Goal: Task Accomplishment & Management: Manage account settings

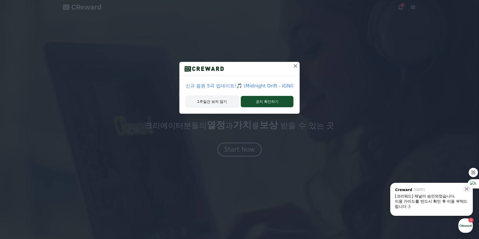
click at [219, 99] on button "1주일간 보지 않기" at bounding box center [211, 102] width 53 height 12
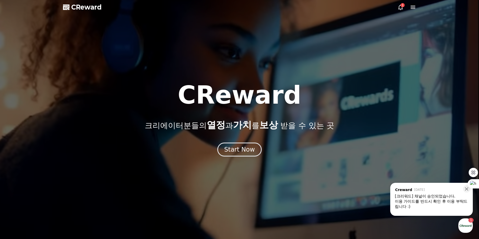
click at [433, 201] on div "이용 가이드를 반드시 확인 후 이용 부탁드립니다 :)" at bounding box center [431, 204] width 73 height 10
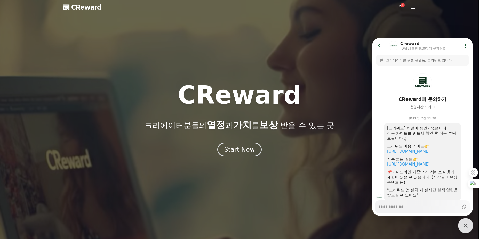
scroll to position [21, 0]
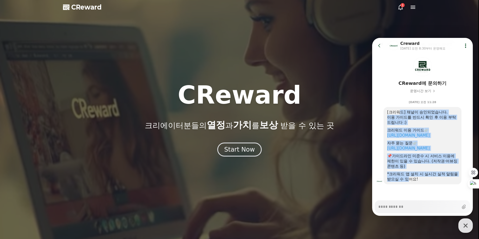
drag, startPoint x: 401, startPoint y: 109, endPoint x: 419, endPoint y: 177, distance: 70.1
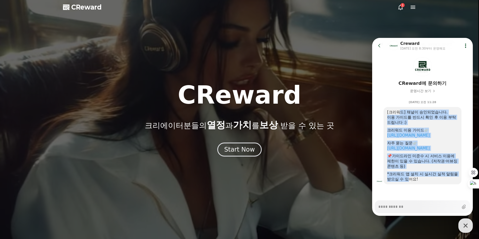
click at [419, 177] on div "[크리워드] 채널이 승인되었습니다. 이용 가이드를 반드시 확인 후 이용 부탁드립니다 :) 크리워드 이용 가이드 https://creward.n…" at bounding box center [422, 146] width 71 height 72
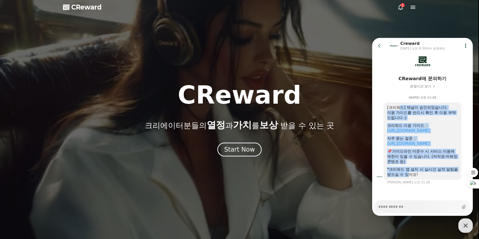
click at [419, 177] on div "*크리워드 앱 설치 시 실시간 실적 알림을 받으실 수 있어요!" at bounding box center [422, 172] width 71 height 10
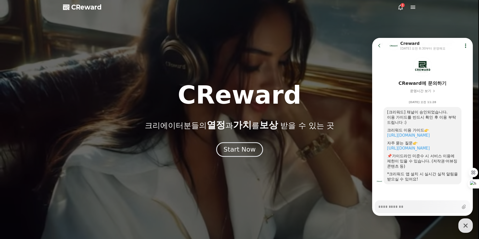
click at [245, 146] on div "Start Now" at bounding box center [239, 149] width 32 height 9
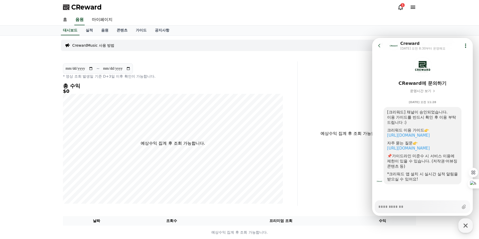
click at [313, 60] on div "**********" at bounding box center [239, 140] width 361 height 208
click at [402, 6] on div "1" at bounding box center [402, 5] width 4 height 4
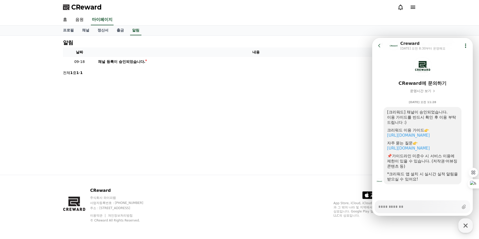
type textarea "*"
